Goal: Find specific page/section: Find specific page/section

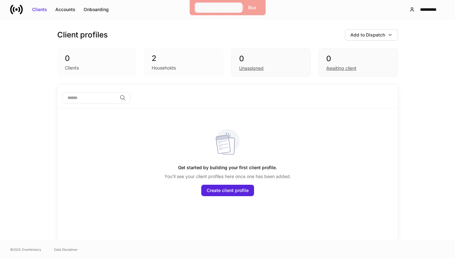
click at [222, 9] on div "Exit Impersonation" at bounding box center [218, 7] width 39 height 6
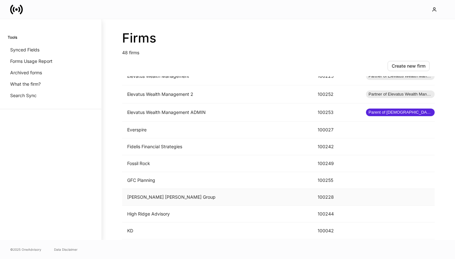
scroll to position [501, 0]
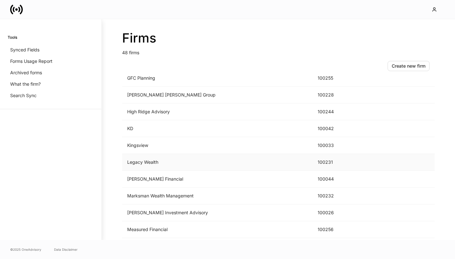
click at [143, 163] on td "Legacy Wealth" at bounding box center [217, 162] width 190 height 17
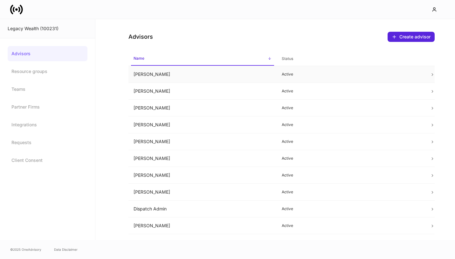
click at [190, 78] on td "[PERSON_NAME]" at bounding box center [202, 74] width 148 height 17
